Goal: Transaction & Acquisition: Purchase product/service

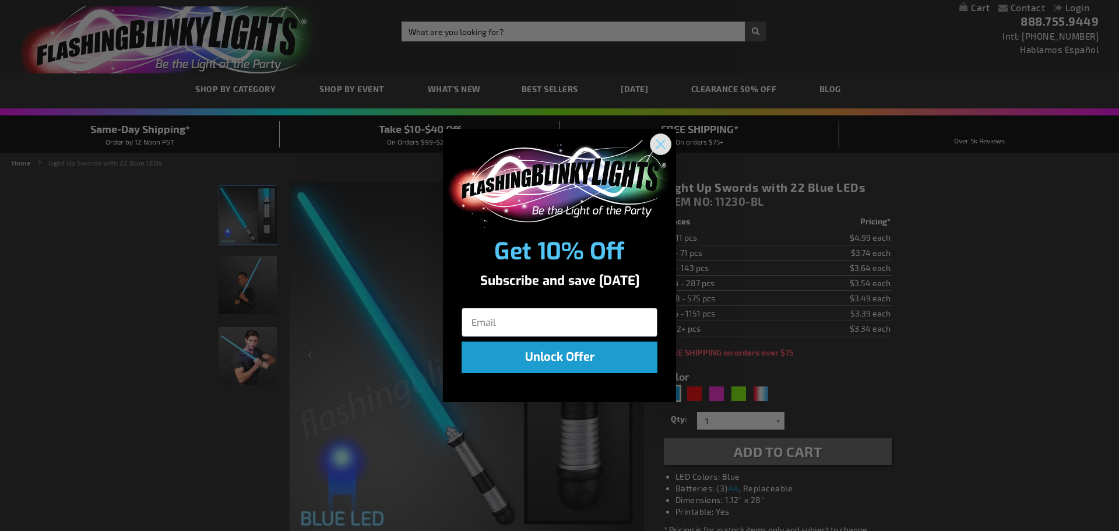
click at [664, 142] on circle "Close dialog" at bounding box center [660, 144] width 19 height 19
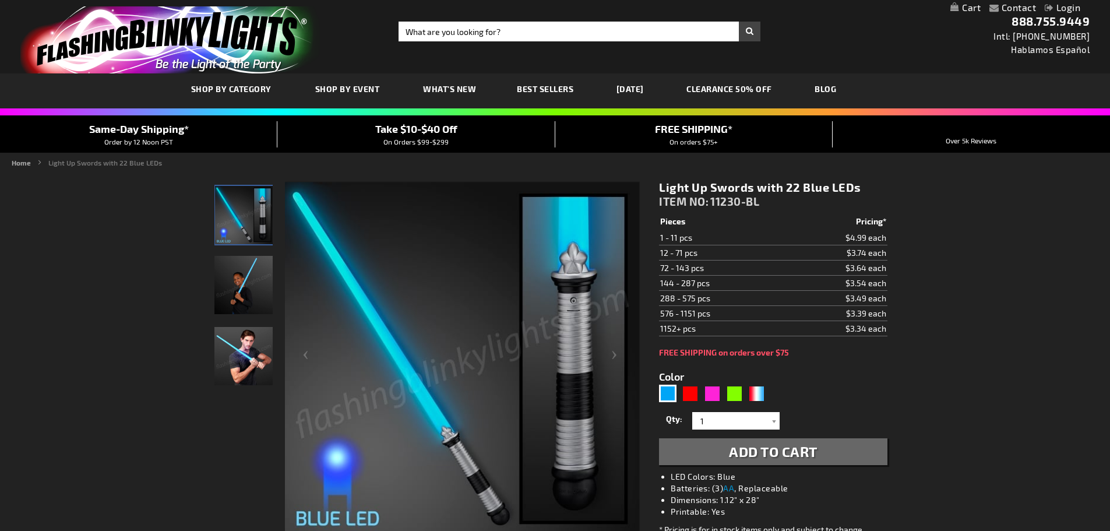
click at [276, 274] on div at bounding box center [427, 359] width 426 height 357
click at [274, 266] on div at bounding box center [427, 359] width 426 height 357
click at [261, 275] on img "Boy holding Light Up Blue LED Space Sword" at bounding box center [243, 285] width 58 height 58
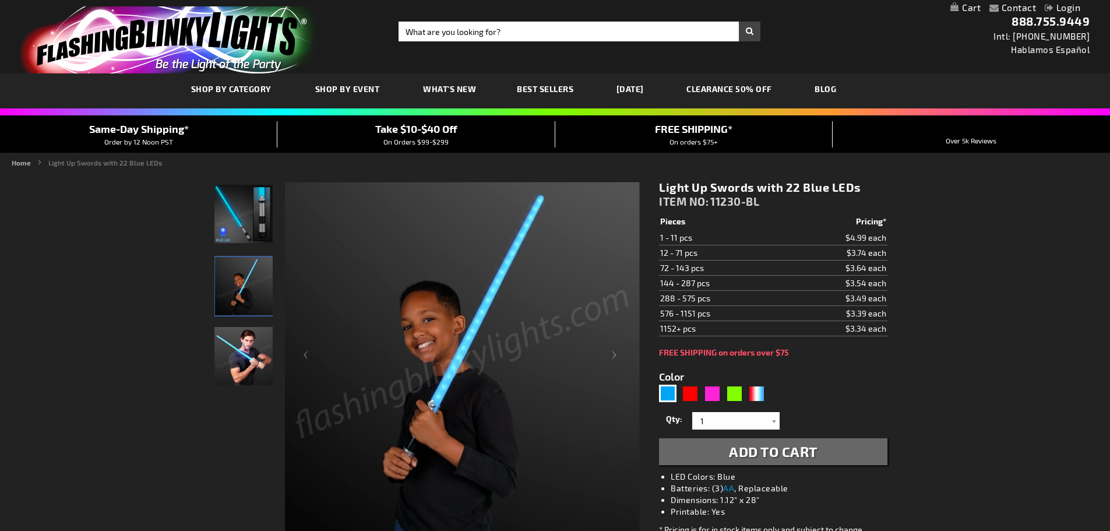
click at [235, 354] on img "Man displaying Light Up Blue LED Space Sword" at bounding box center [243, 356] width 58 height 58
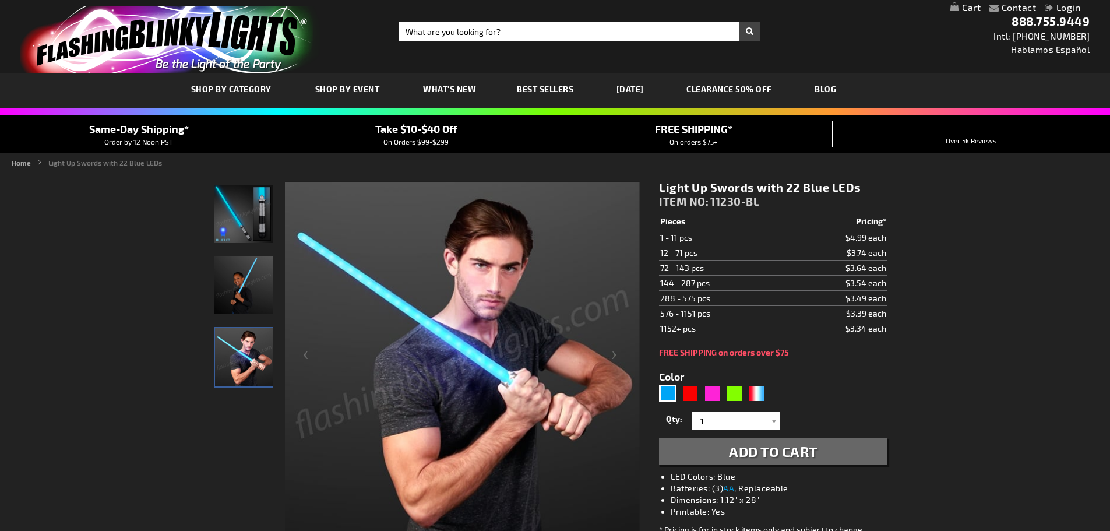
scroll to position [40, 0]
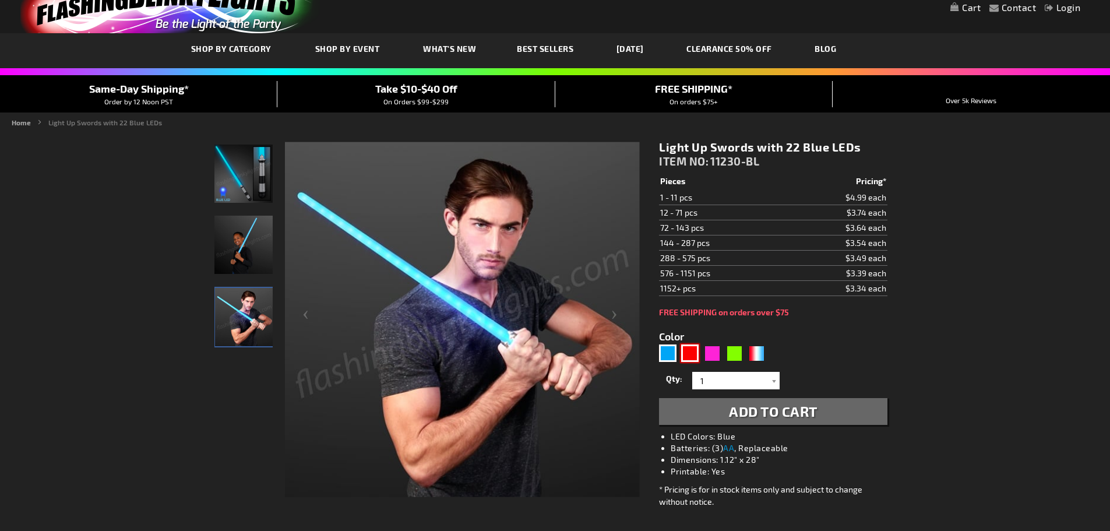
click at [692, 356] on div "Red" at bounding box center [689, 352] width 17 height 17
type input "5641"
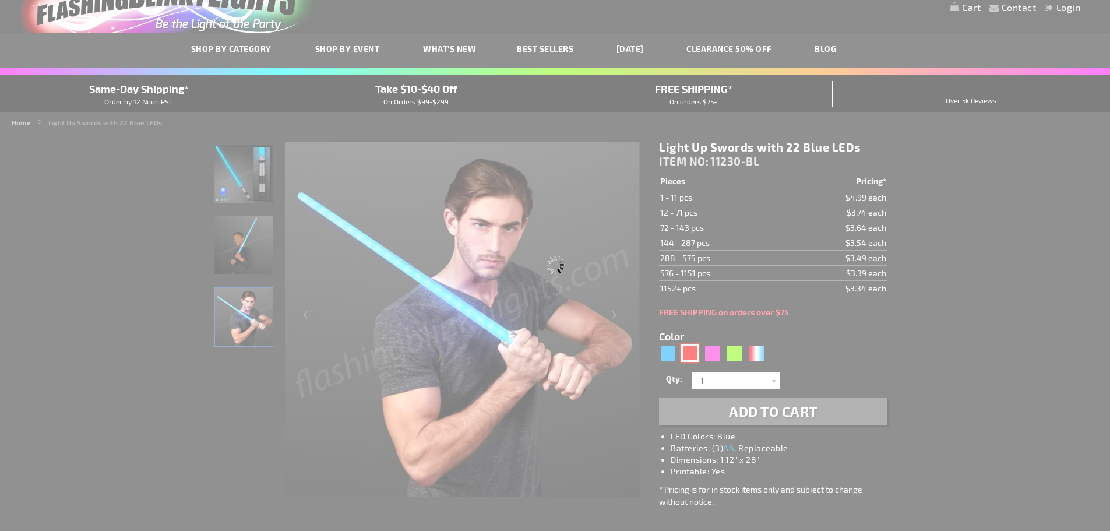
type input "11230-RD"
type input "Customize - Light Up Swords with 22 Red LEDs - ITEM NO: 11230-RD"
